Goal: Task Accomplishment & Management: Complete application form

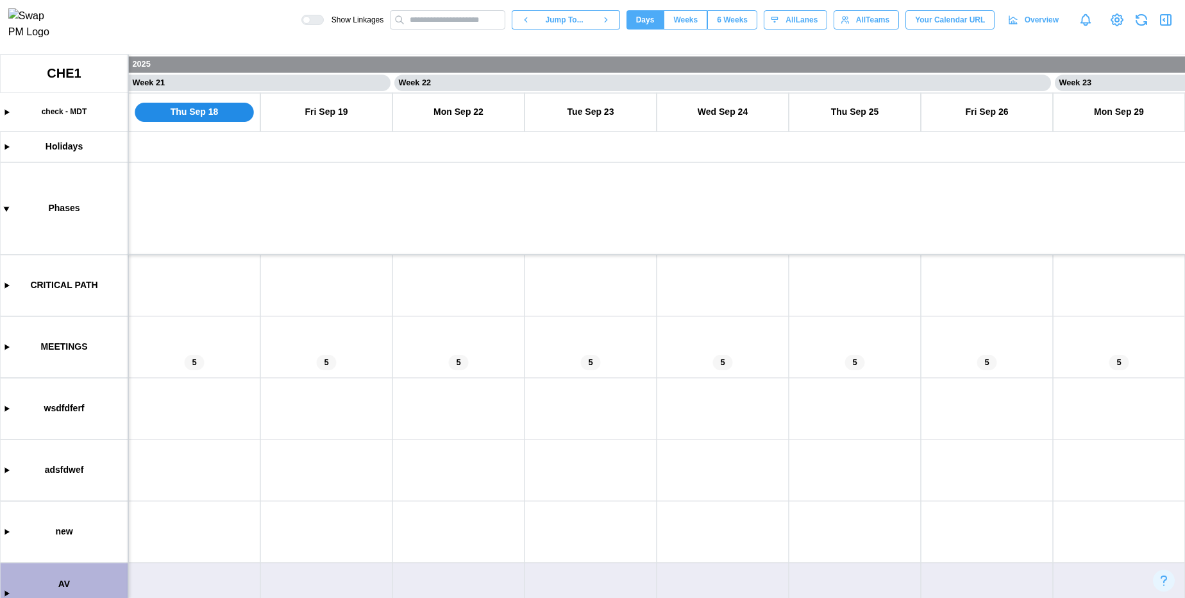
scroll to position [159, 0]
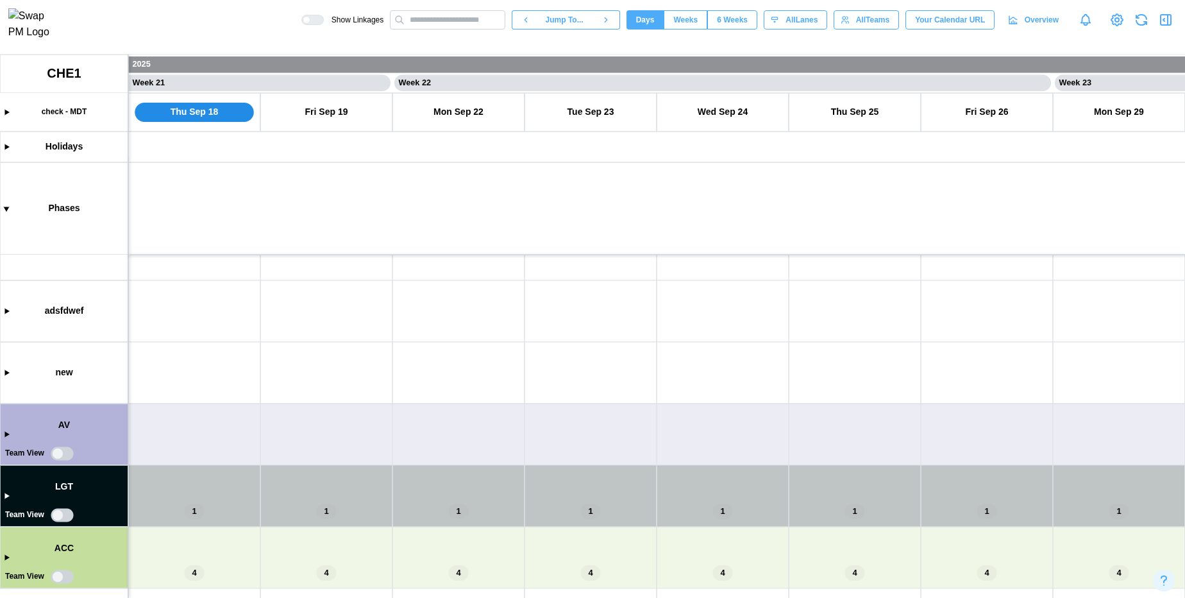
click at [7, 432] on canvas at bounding box center [592, 326] width 1185 height 543
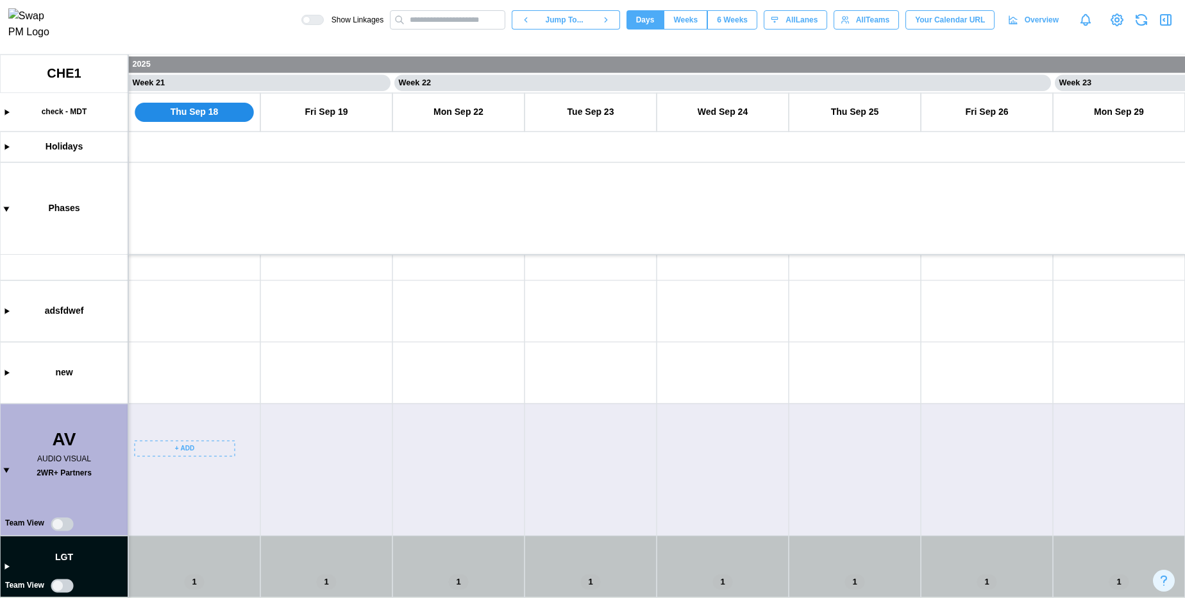
click at [183, 447] on canvas at bounding box center [592, 326] width 1185 height 543
click at [190, 468] on button "Create Task" at bounding box center [186, 475] width 94 height 23
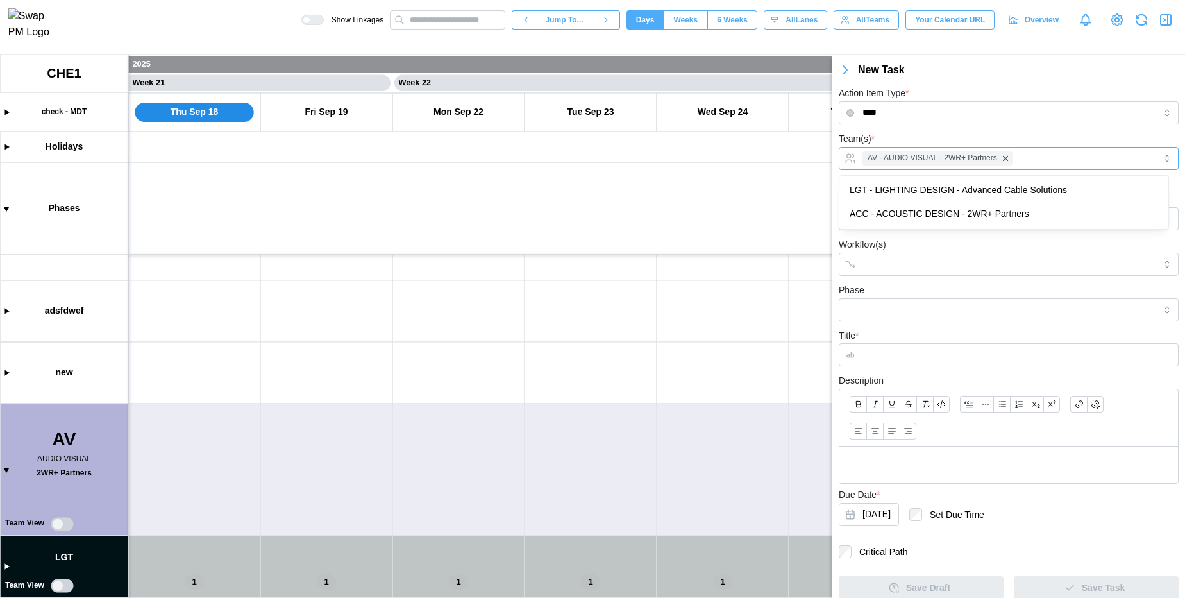
click at [1040, 162] on div "AV - AUDIO VISUAL - 2WR+ Partners" at bounding box center [1007, 159] width 296 height 22
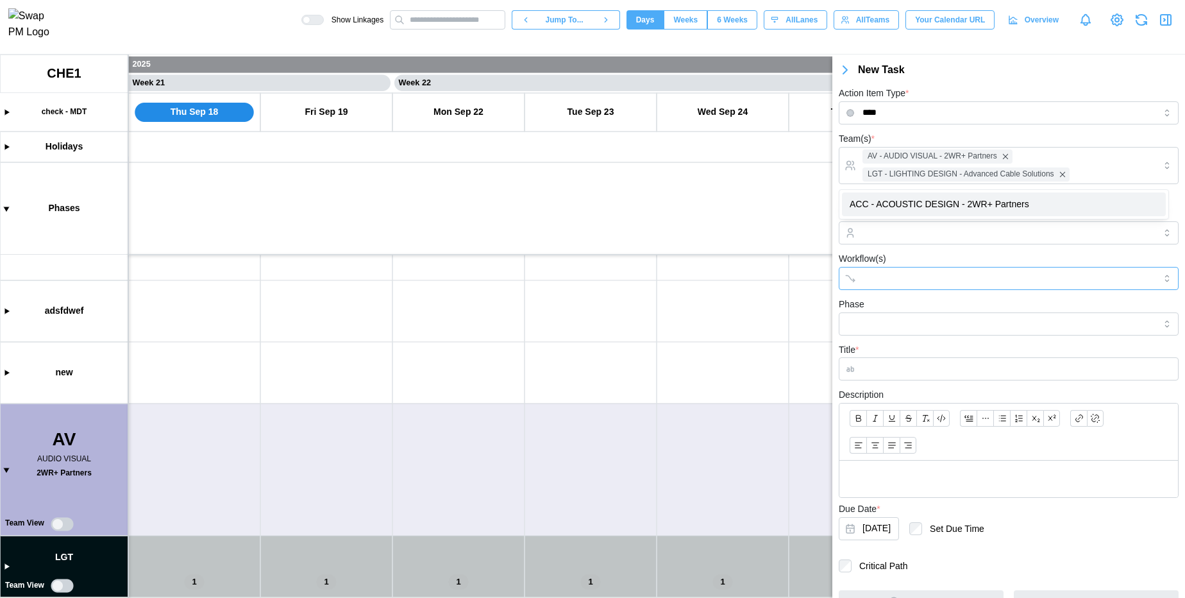
click at [961, 273] on input "Workflow(s)" at bounding box center [997, 278] width 269 height 10
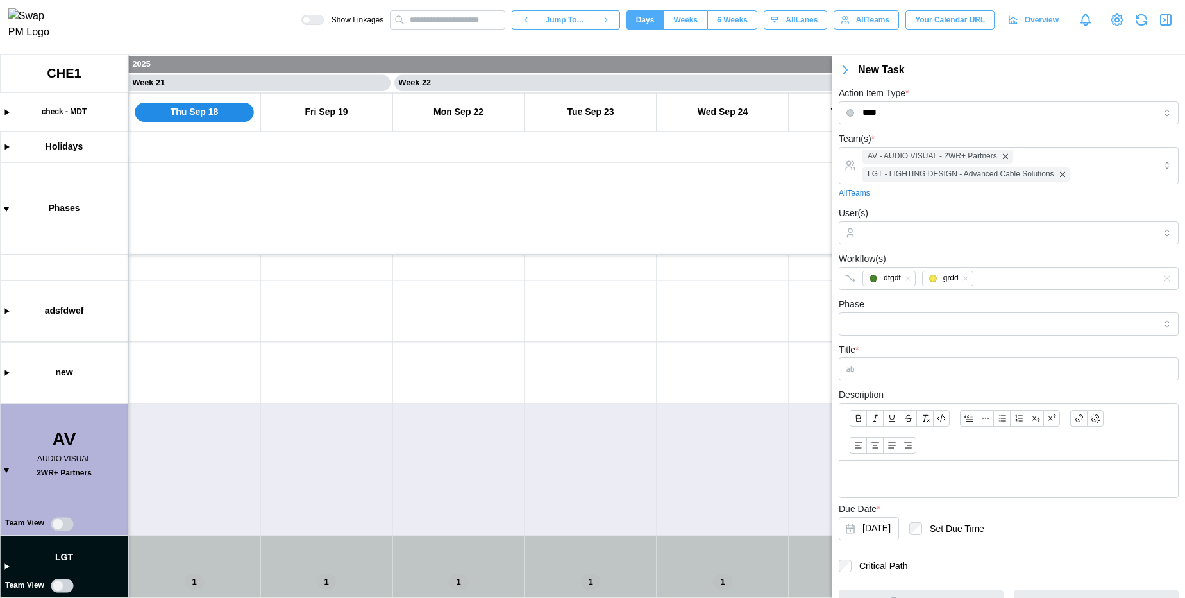
click at [974, 252] on div "Workflow(s) dfgdf grdd" at bounding box center [1009, 270] width 340 height 39
click at [940, 321] on input "Phase" at bounding box center [1009, 323] width 340 height 23
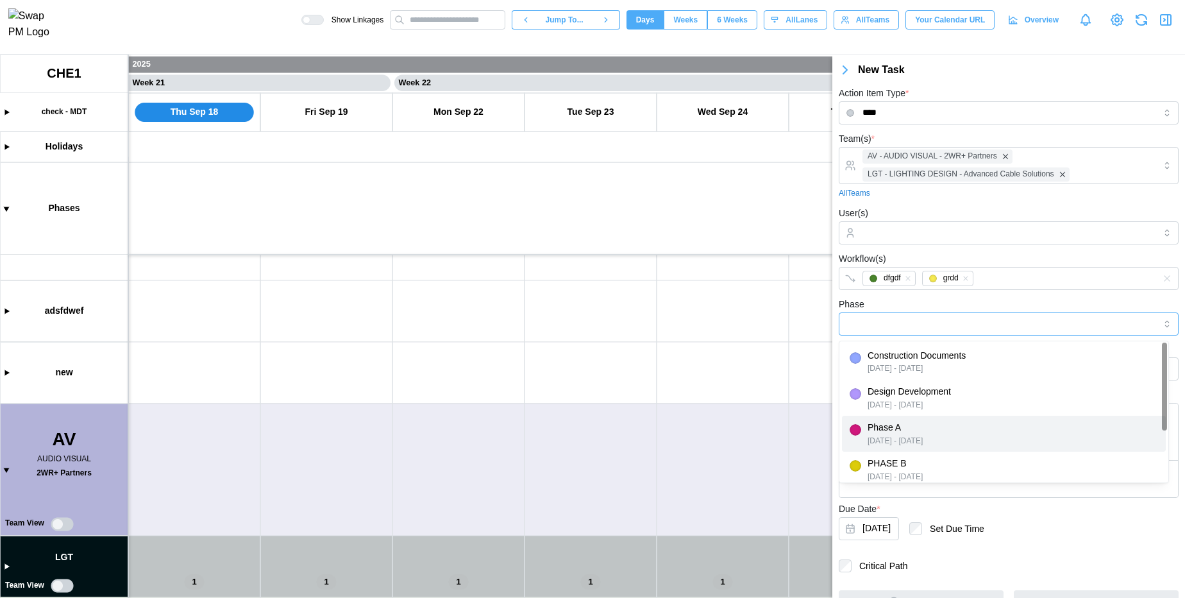
type input "*******"
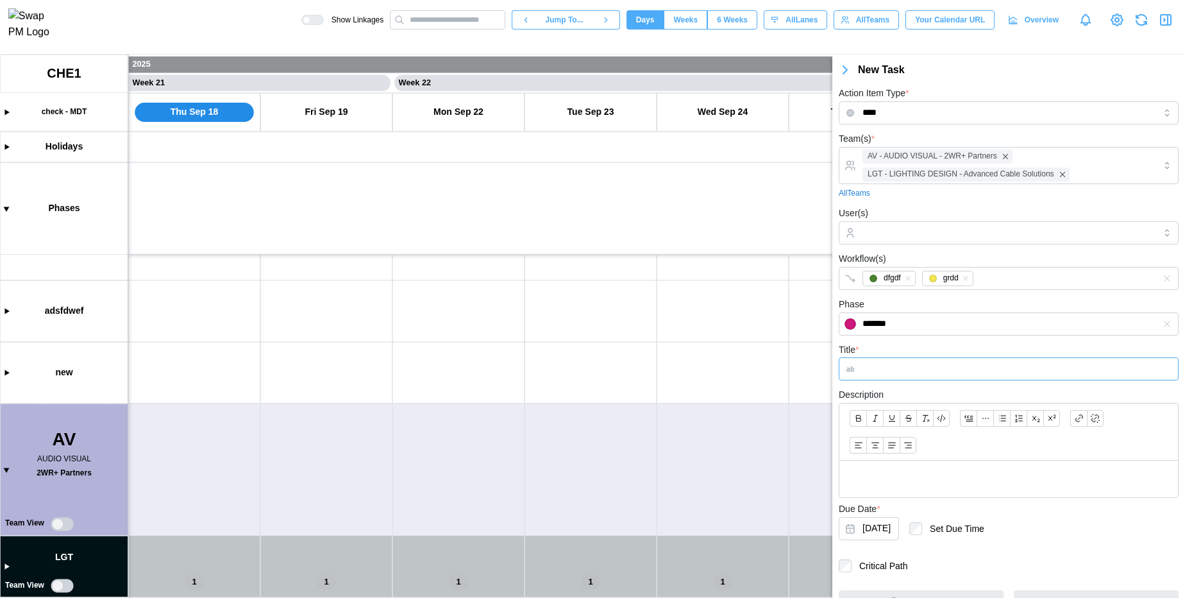
click at [937, 370] on input "Title *" at bounding box center [1009, 368] width 340 height 23
type input "****"
click at [918, 474] on p at bounding box center [1009, 479] width 318 height 16
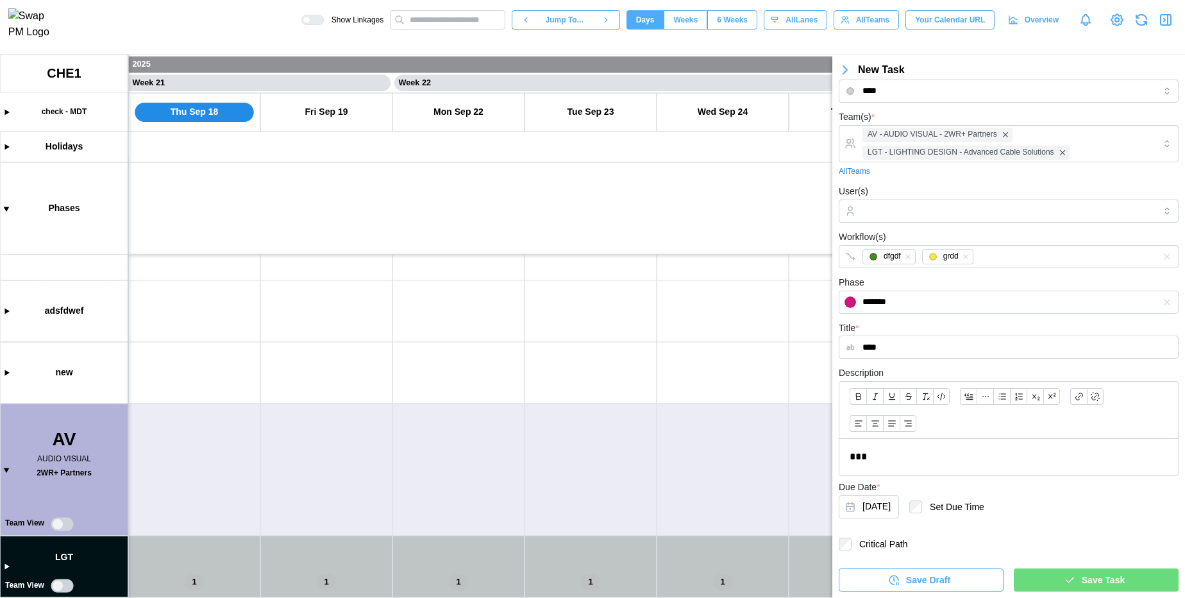
scroll to position [0, 0]
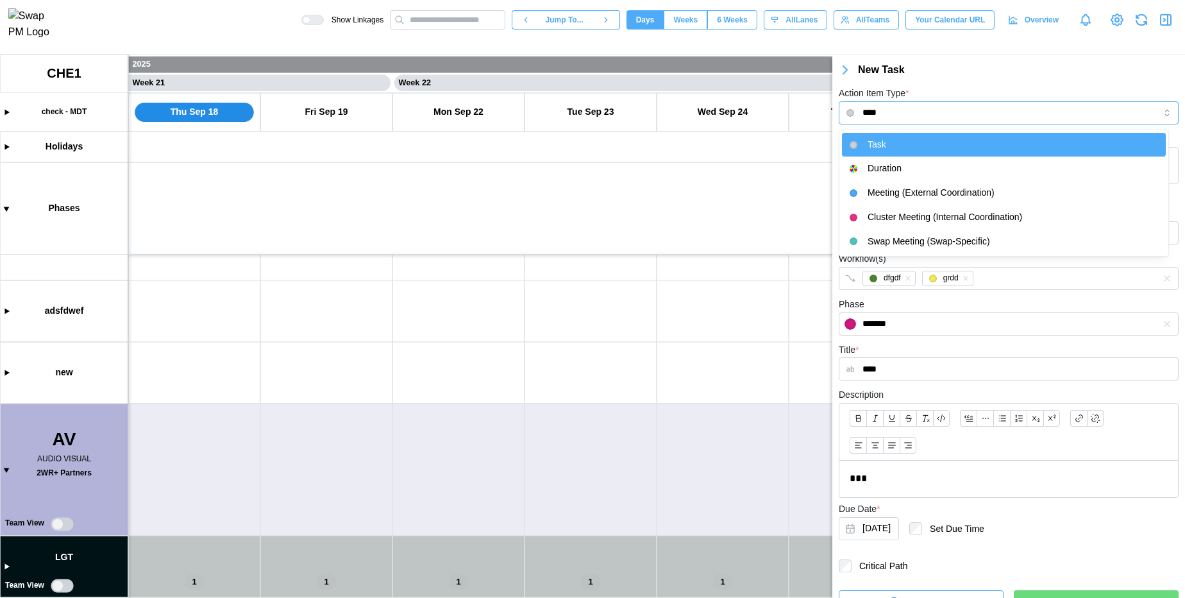
click at [918, 110] on input "****" at bounding box center [1009, 112] width 340 height 23
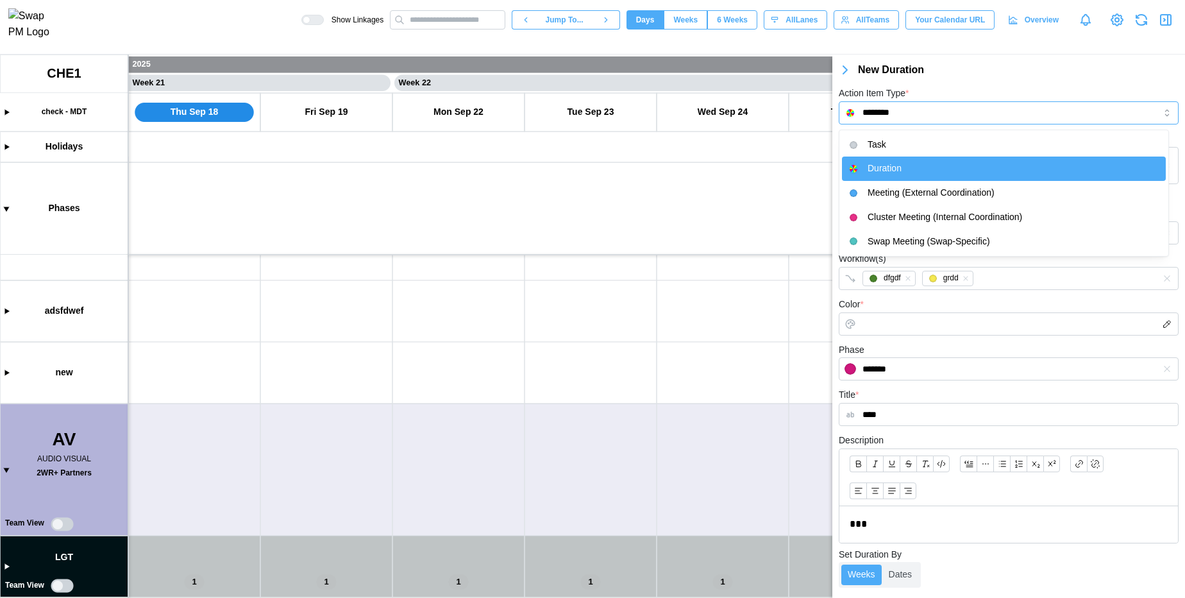
click at [912, 117] on input "********" at bounding box center [1009, 112] width 340 height 23
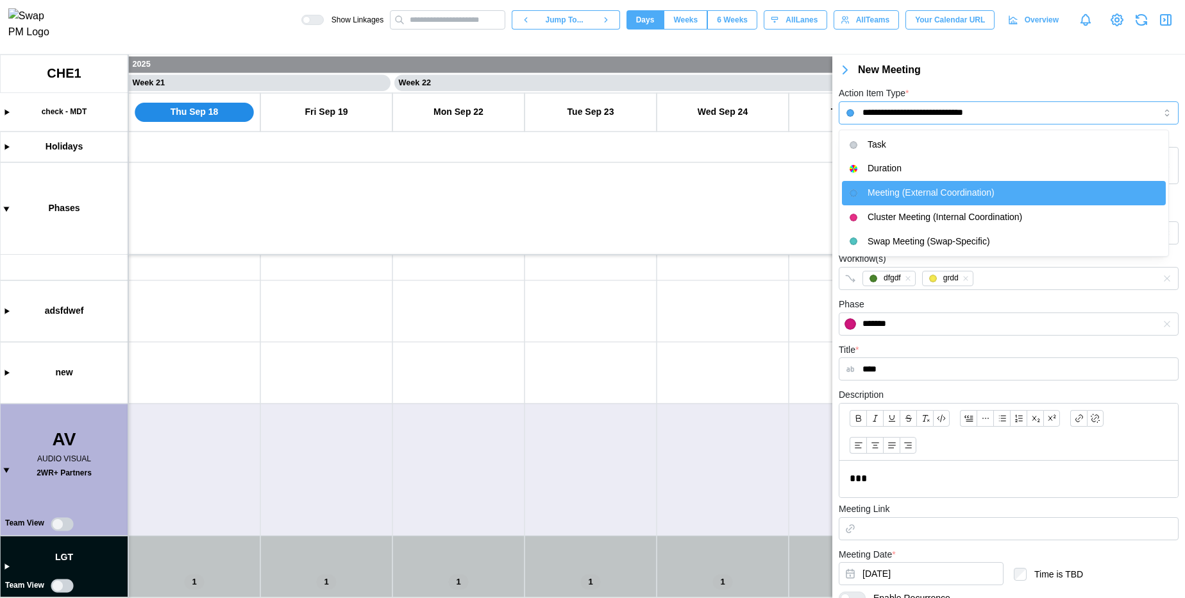
click at [906, 103] on input "**********" at bounding box center [1009, 112] width 340 height 23
type input "**********"
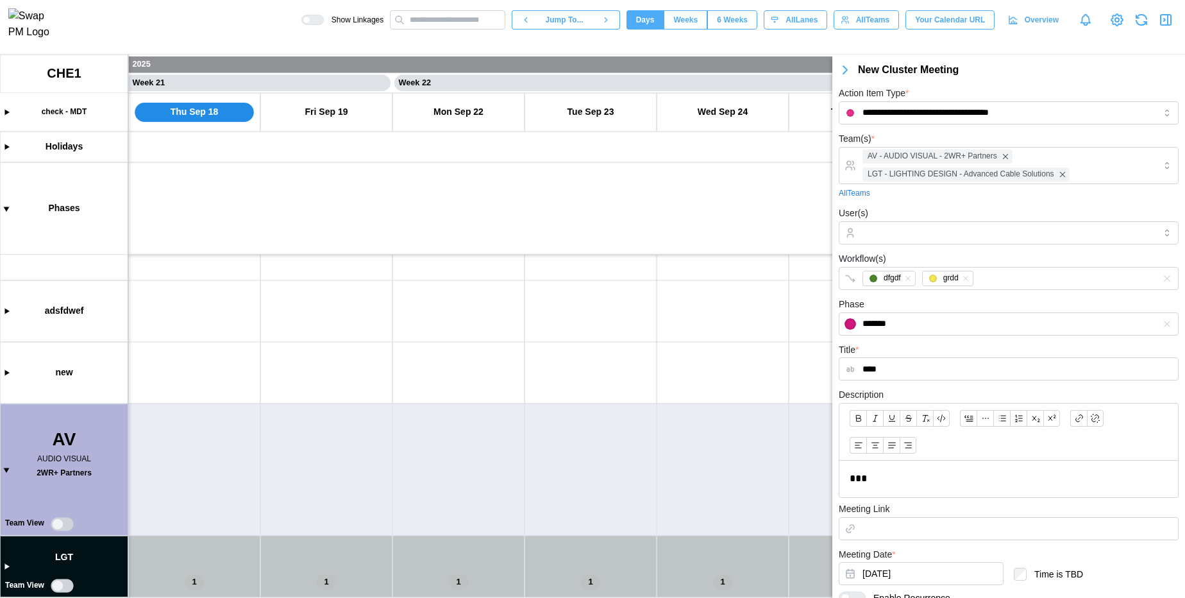
click at [854, 72] on button "button" at bounding box center [846, 70] width 26 height 18
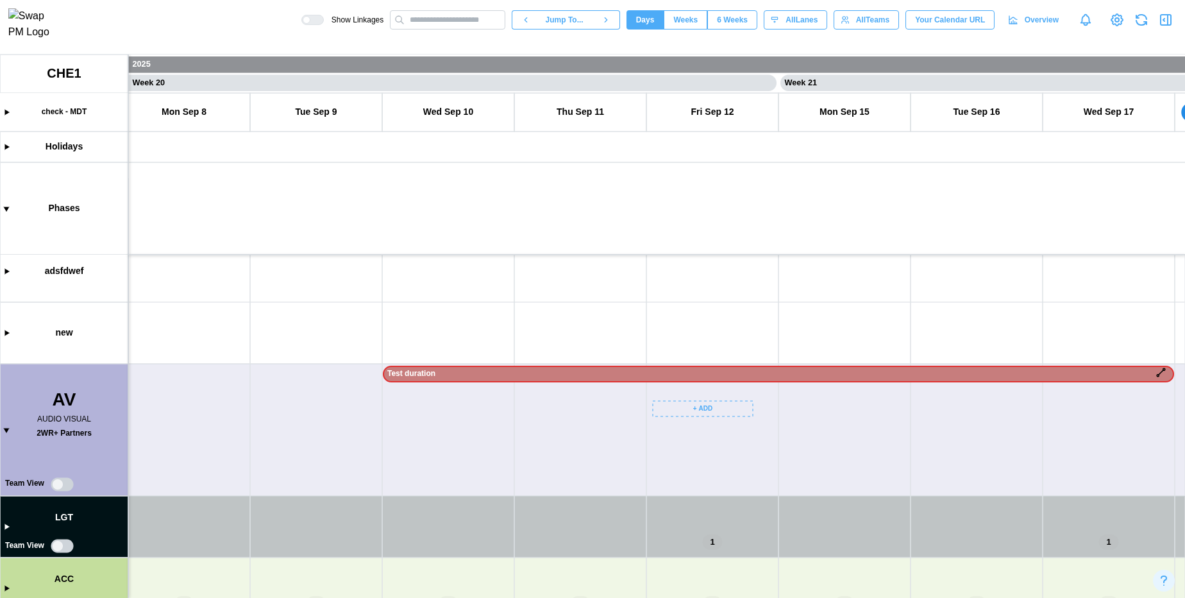
scroll to position [0, 12815]
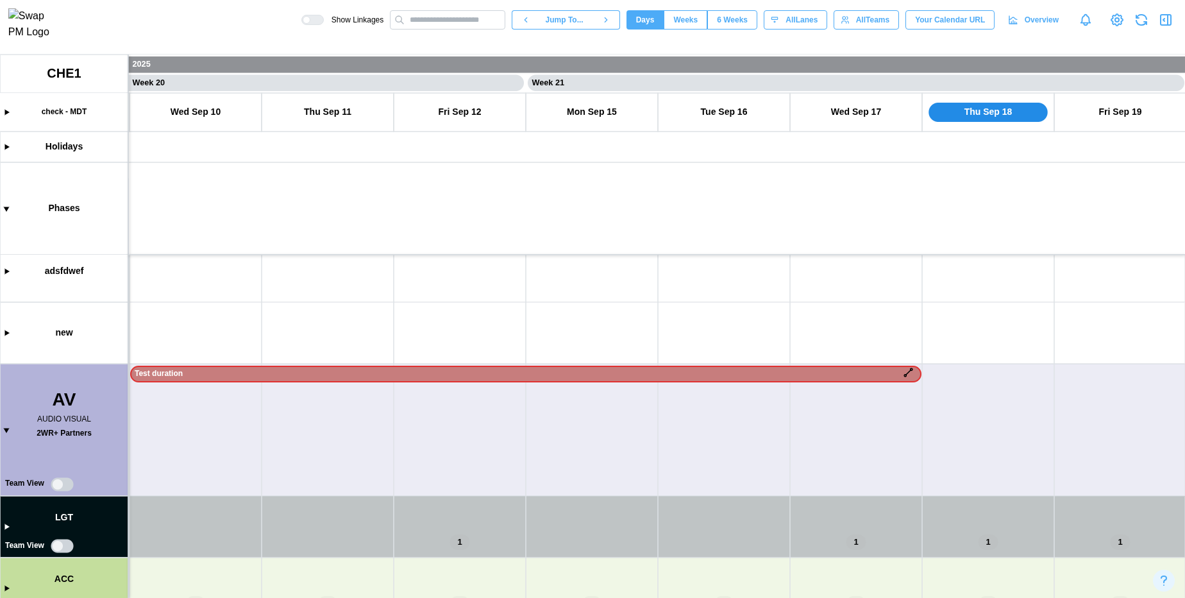
click at [8, 530] on canvas at bounding box center [592, 326] width 1185 height 543
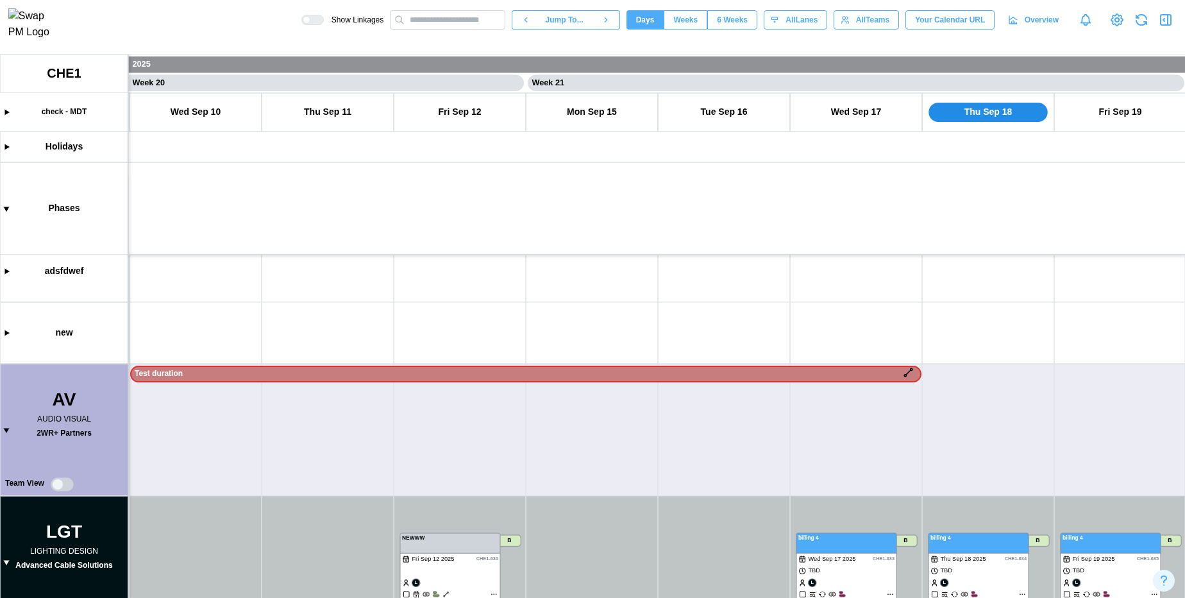
scroll to position [281, 0]
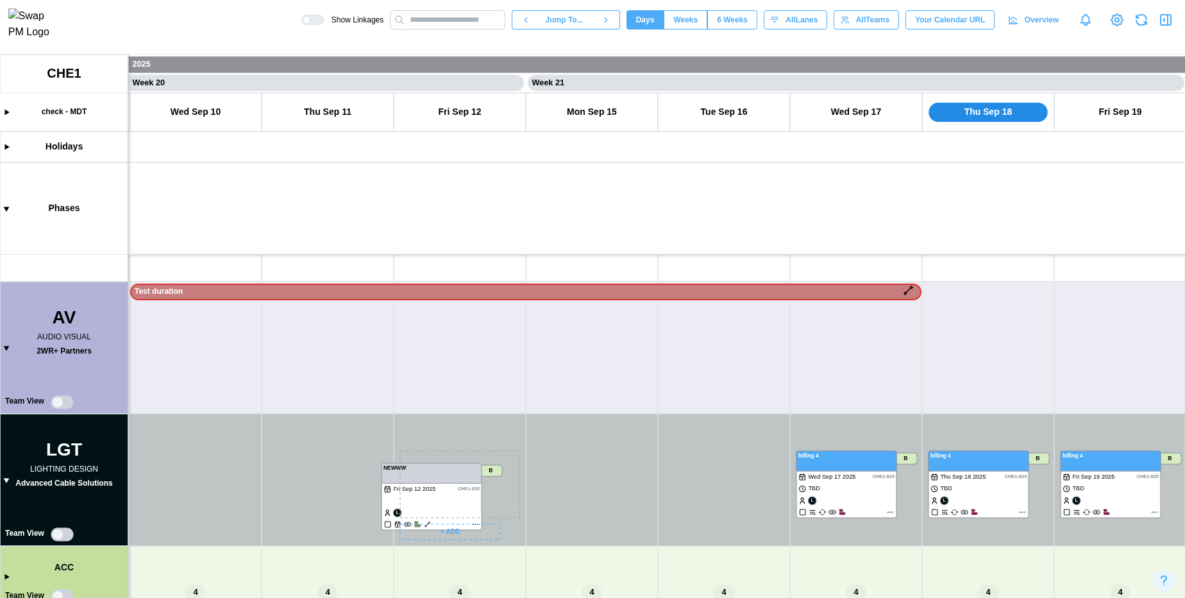
drag, startPoint x: 425, startPoint y: 475, endPoint x: 412, endPoint y: 487, distance: 17.3
click at [412, 487] on canvas at bounding box center [592, 326] width 1185 height 543
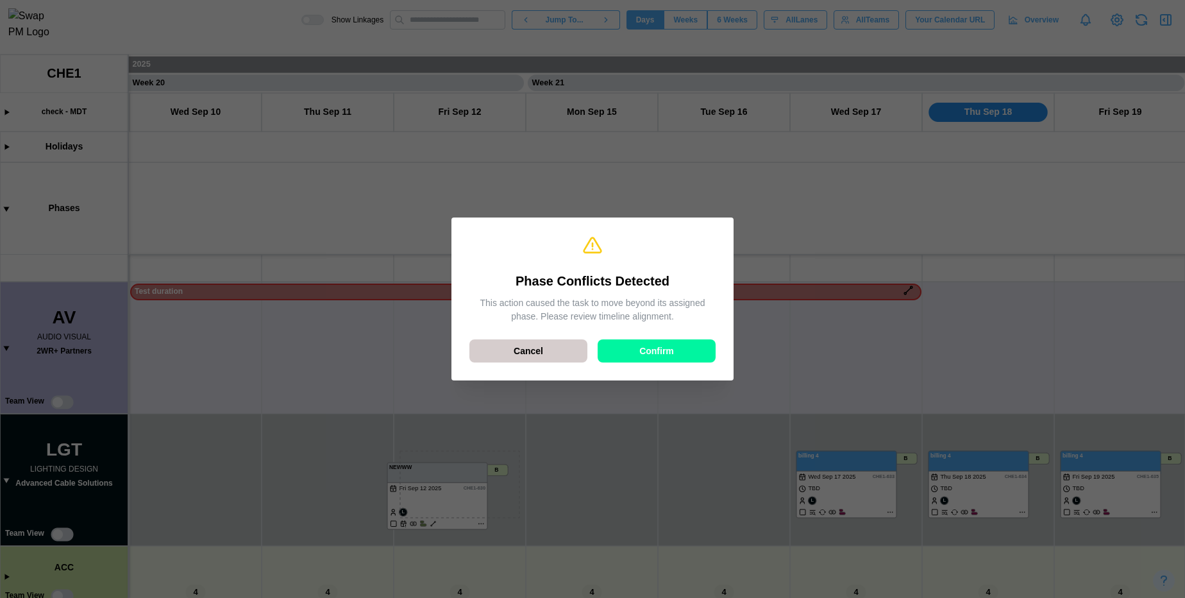
click at [506, 358] on div "Cancel" at bounding box center [529, 351] width 94 height 22
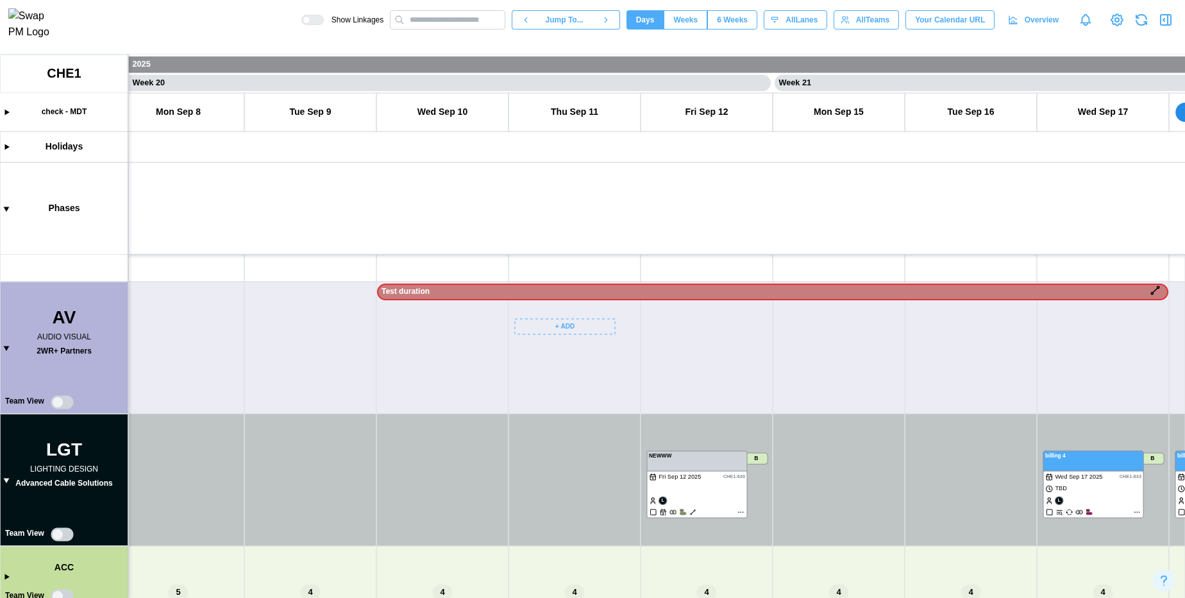
scroll to position [0, 12604]
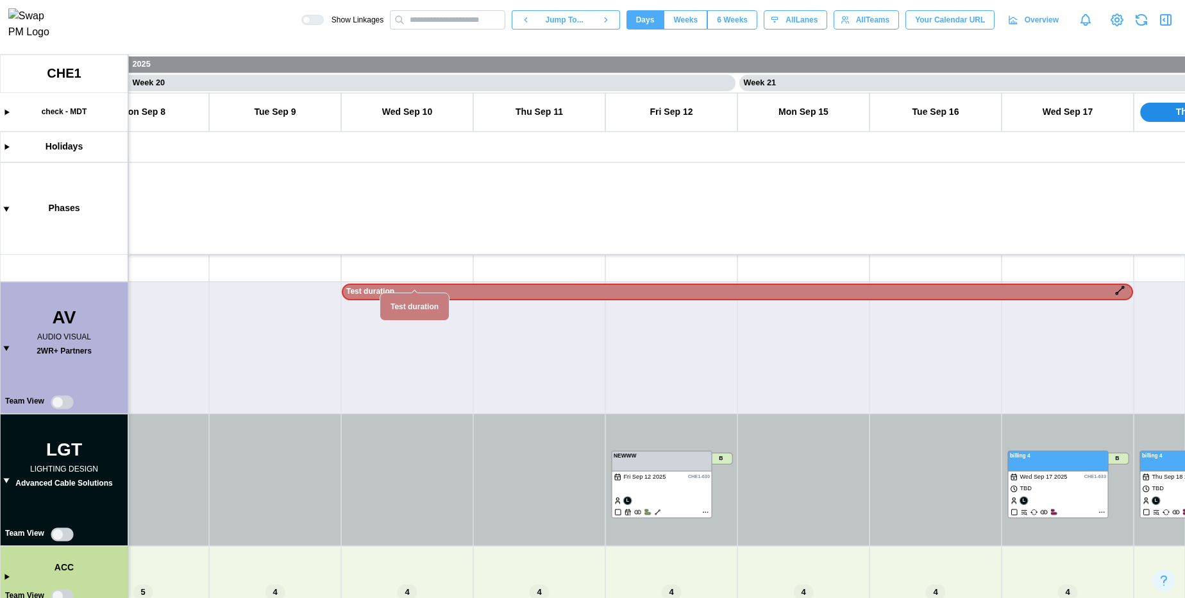
drag, startPoint x: 405, startPoint y: 289, endPoint x: 524, endPoint y: 286, distance: 119.3
click at [524, 286] on canvas at bounding box center [592, 326] width 1185 height 543
drag, startPoint x: 522, startPoint y: 290, endPoint x: 564, endPoint y: 294, distance: 42.6
click at [564, 294] on canvas at bounding box center [592, 326] width 1185 height 543
click at [1123, 289] on canvas at bounding box center [592, 326] width 1185 height 543
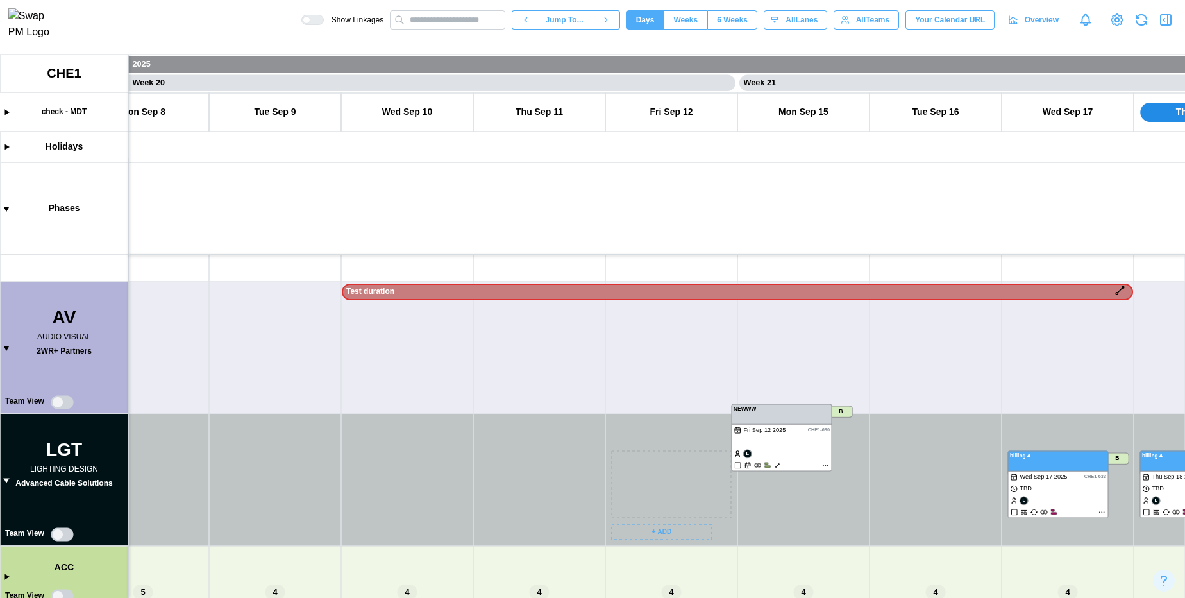
drag, startPoint x: 693, startPoint y: 464, endPoint x: 815, endPoint y: 418, distance: 129.5
click at [815, 418] on canvas at bounding box center [592, 326] width 1185 height 543
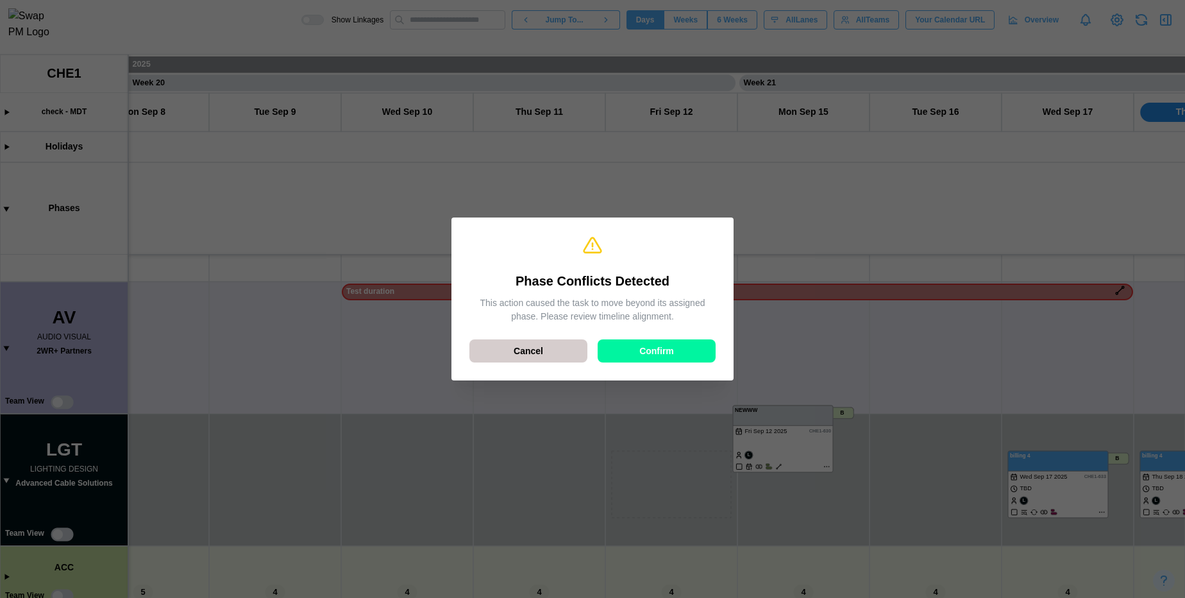
click at [523, 355] on span "Cancel" at bounding box center [529, 351] width 30 height 22
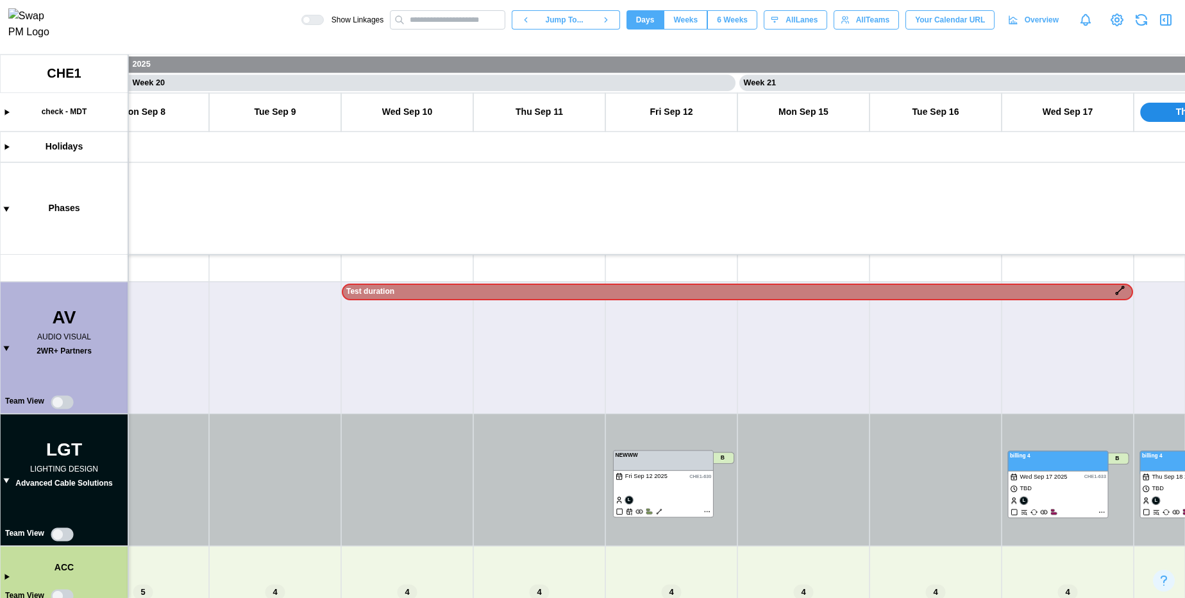
drag, startPoint x: 424, startPoint y: 285, endPoint x: 807, endPoint y: 299, distance: 383.2
click at [807, 299] on canvas at bounding box center [592, 326] width 1185 height 543
drag, startPoint x: 661, startPoint y: 473, endPoint x: 649, endPoint y: 476, distance: 11.8
click at [649, 476] on canvas at bounding box center [592, 326] width 1185 height 543
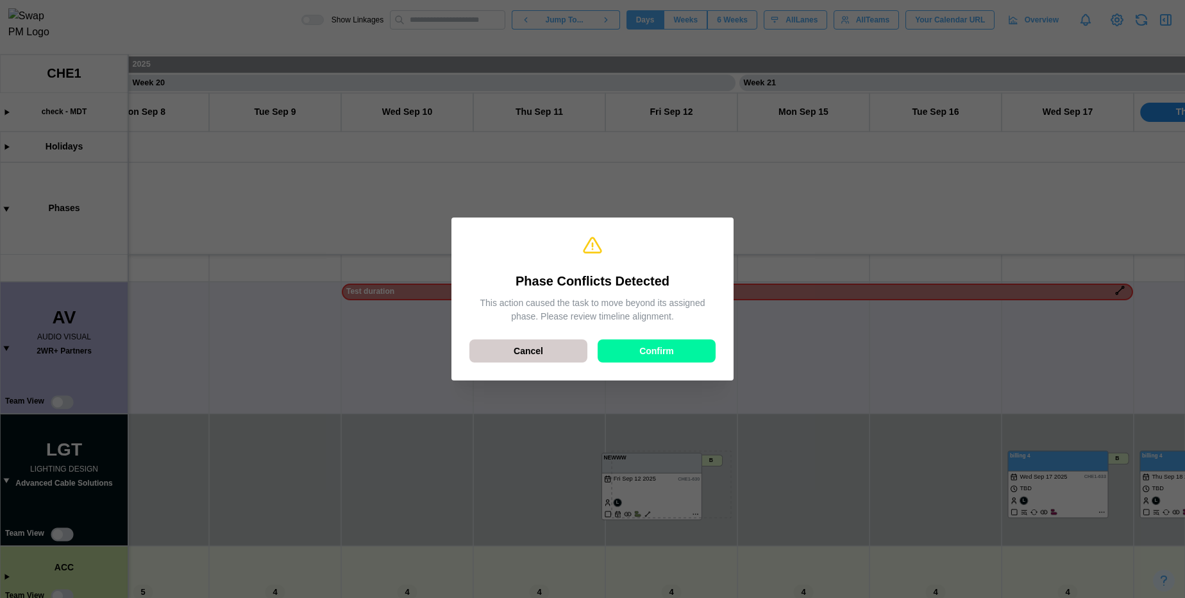
click at [532, 351] on span "Cancel" at bounding box center [529, 351] width 30 height 22
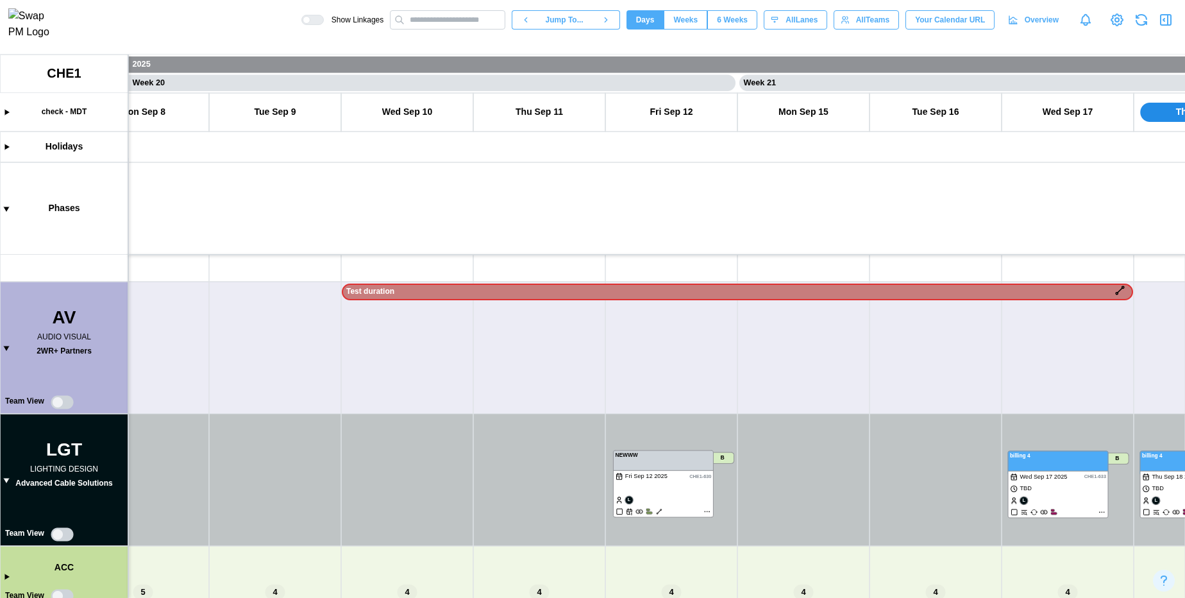
click at [732, 15] on span "6 Weeks" at bounding box center [732, 20] width 31 height 18
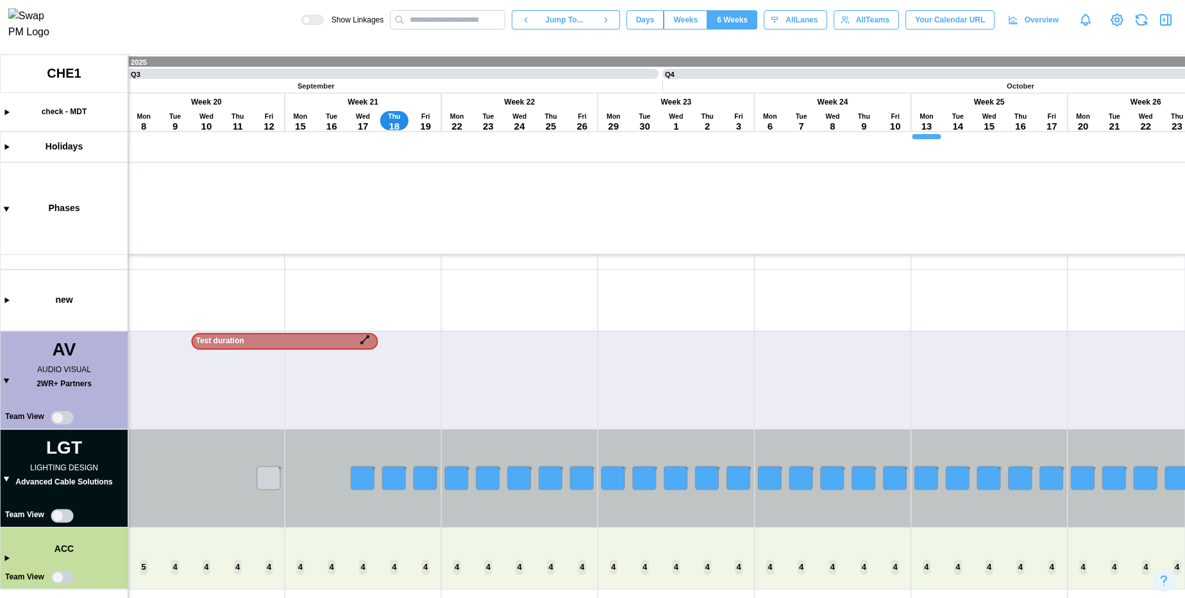
scroll to position [0, 2976]
click at [361, 473] on canvas at bounding box center [592, 326] width 1185 height 543
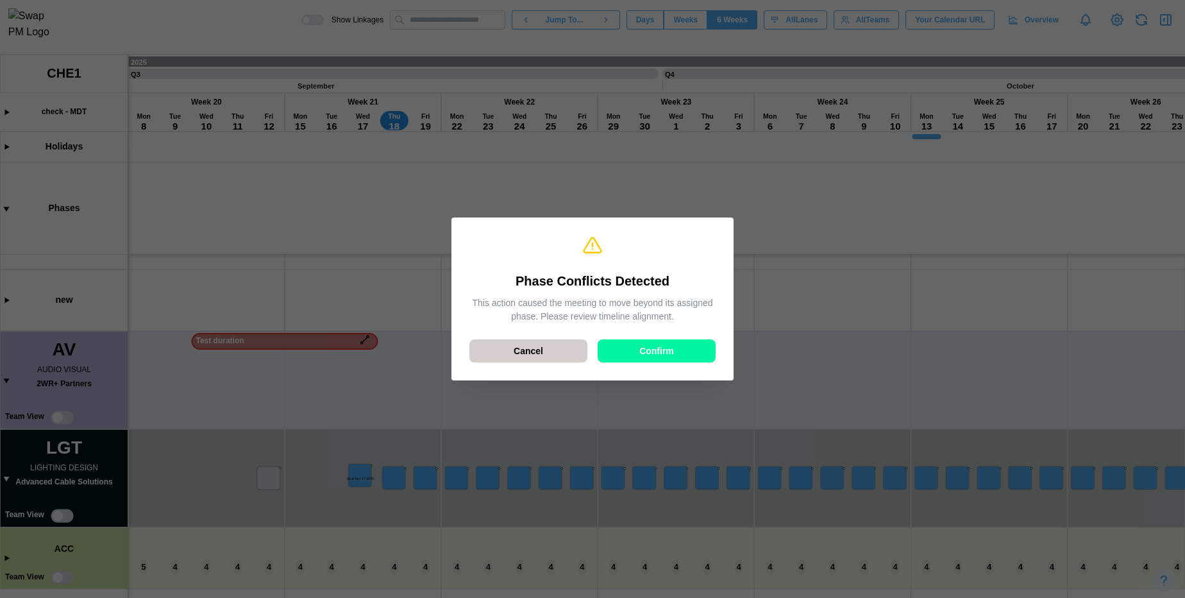
scroll to position [0, 0]
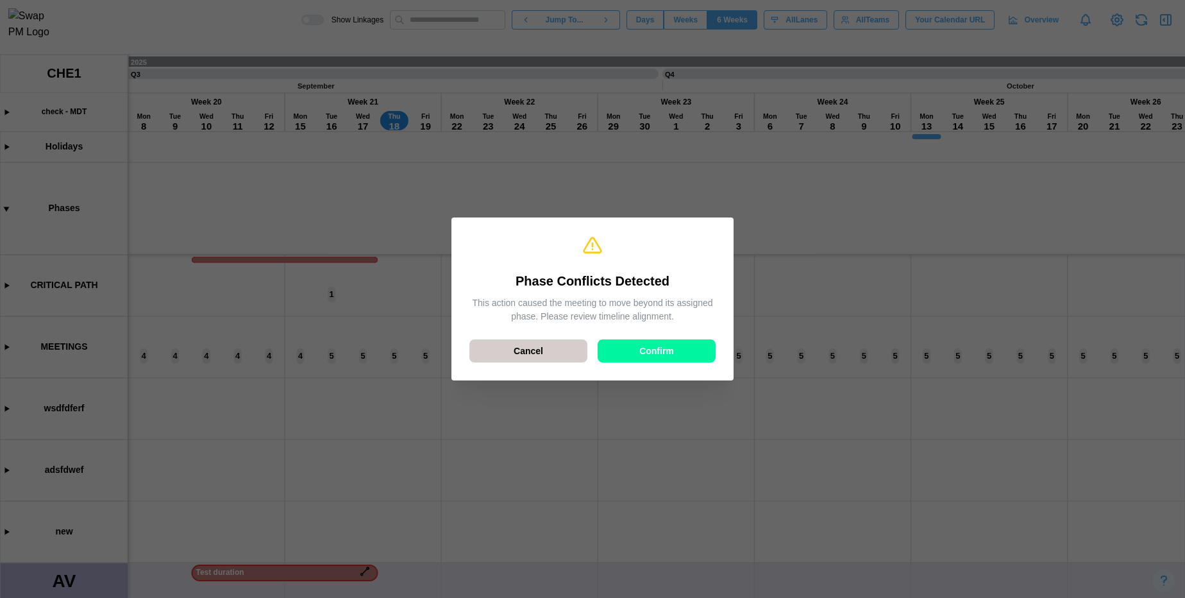
click at [525, 346] on span "Cancel" at bounding box center [529, 351] width 30 height 22
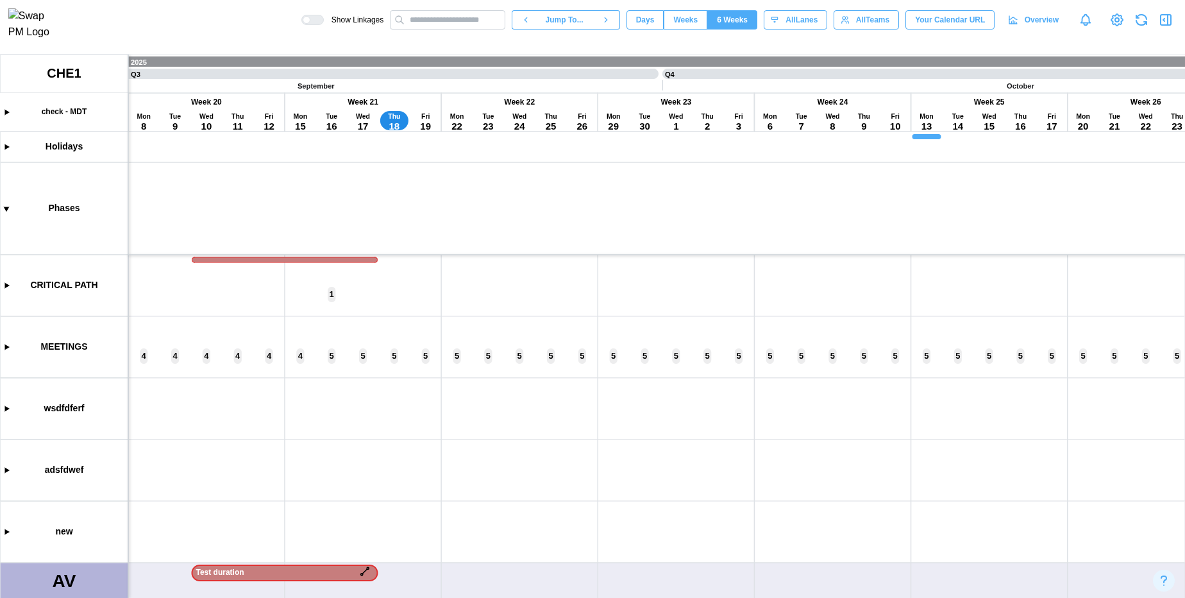
click at [641, 163] on canvas at bounding box center [592, 326] width 1185 height 543
